Goal: Navigation & Orientation: Understand site structure

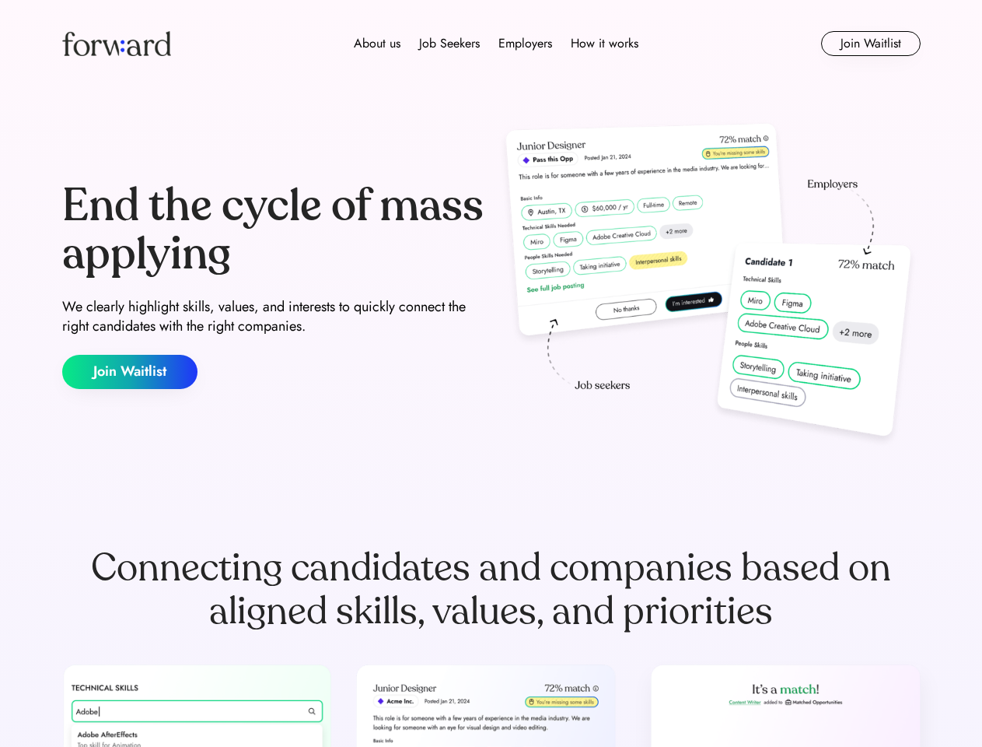
click at [491, 373] on div "End the cycle of mass applying We clearly highlight skills, values, and interes…" at bounding box center [491, 285] width 858 height 334
click at [491, 44] on div "About us Job Seekers Employers How it works" at bounding box center [496, 43] width 613 height 19
click at [117, 44] on img at bounding box center [116, 43] width 109 height 25
click at [496, 44] on div "About us Job Seekers Employers How it works" at bounding box center [496, 43] width 613 height 19
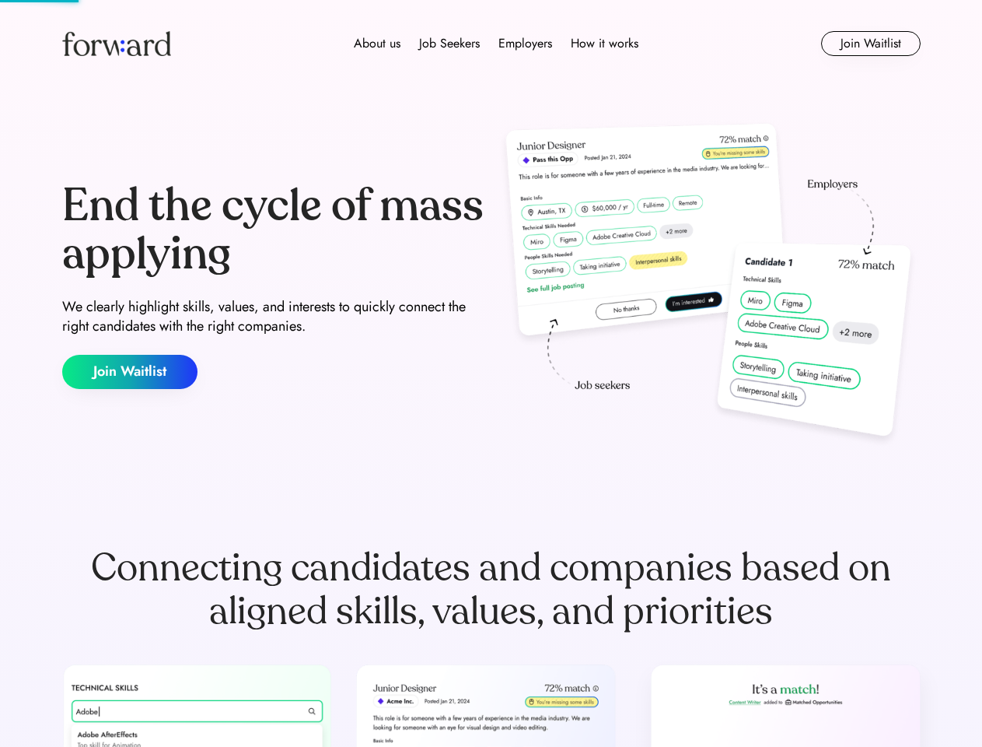
click at [377, 44] on div "About us" at bounding box center [377, 43] width 47 height 19
click at [449, 44] on div "Job Seekers" at bounding box center [449, 43] width 61 height 19
click at [525, 44] on div "Employers" at bounding box center [525, 43] width 54 height 19
click at [603, 44] on div "How it works" at bounding box center [605, 43] width 68 height 19
